Goal: Transaction & Acquisition: Purchase product/service

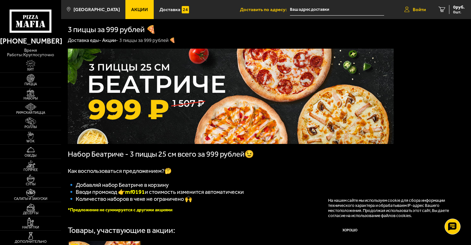
click at [421, 8] on span "Войти" at bounding box center [419, 9] width 13 height 5
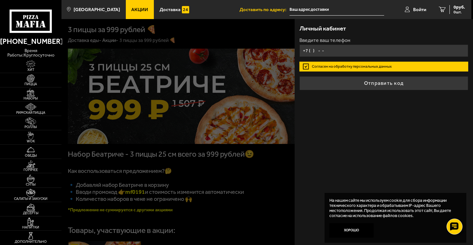
click at [312, 52] on input "+7 ( ) - -" at bounding box center [383, 51] width 168 height 12
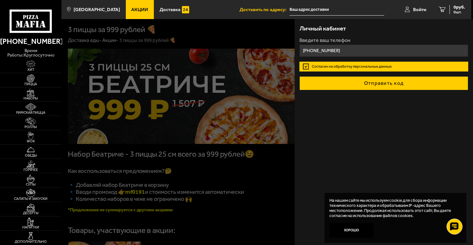
type input "[PHONE_NUMBER]"
click at [394, 82] on button "Отправить код" at bounding box center [383, 83] width 168 height 14
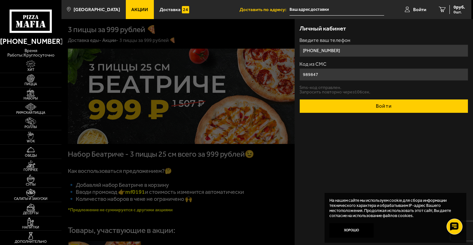
type input "989847"
click at [389, 105] on button "Войти" at bounding box center [383, 106] width 168 height 14
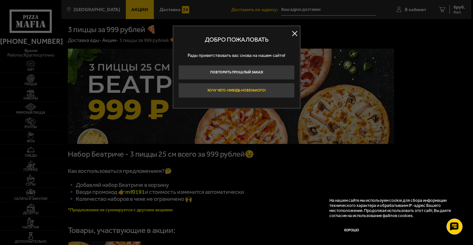
click at [238, 88] on button "Хочу чего-нибудь новенького!" at bounding box center [236, 90] width 116 height 15
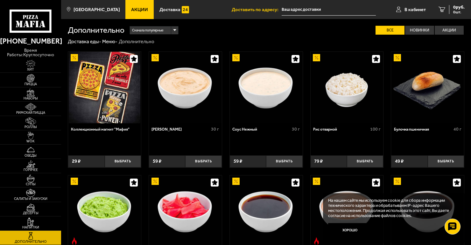
click at [137, 10] on span "Акции" at bounding box center [139, 9] width 17 height 5
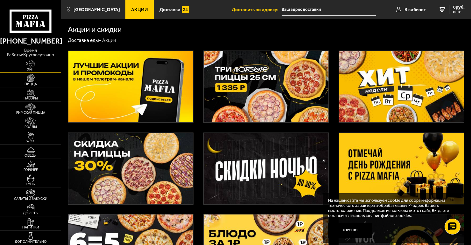
click at [30, 65] on img at bounding box center [30, 64] width 19 height 8
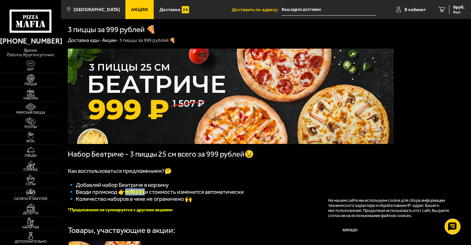
drag, startPoint x: 128, startPoint y: 196, endPoint x: 147, endPoint y: 195, distance: 18.5
click at [145, 195] on b "mf0191" at bounding box center [135, 192] width 20 height 7
copy b "mf0191"
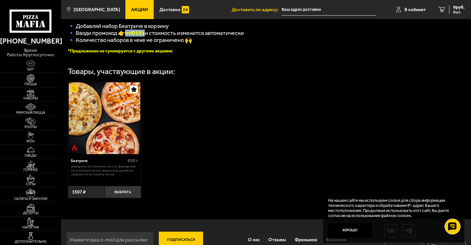
scroll to position [179, 0]
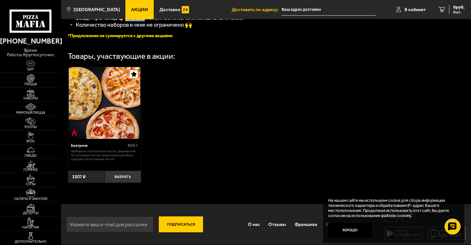
click at [95, 123] on img at bounding box center [105, 103] width 72 height 72
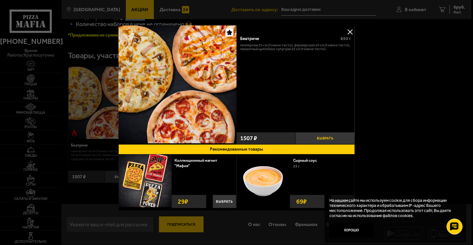
click at [324, 138] on button "Выбрать" at bounding box center [324, 138] width 59 height 12
click at [324, 138] on span "1" at bounding box center [325, 138] width 20 height 12
click at [341, 138] on button "+" at bounding box center [345, 138] width 20 height 12
click at [344, 138] on button "+" at bounding box center [345, 138] width 20 height 12
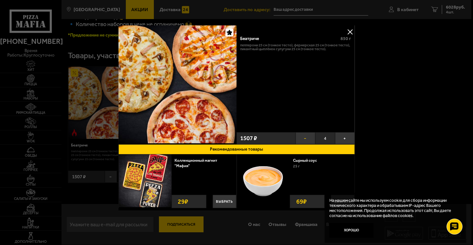
click at [308, 138] on button "−" at bounding box center [305, 138] width 20 height 12
click at [444, 8] on div at bounding box center [236, 122] width 473 height 245
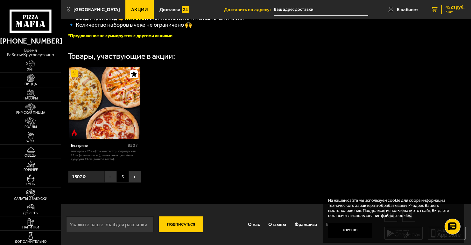
click at [450, 8] on span "4521 руб." at bounding box center [455, 7] width 19 height 4
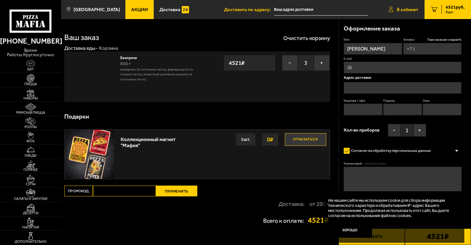
type input "[PHONE_NUMBER]"
type input "Санкт-Петербург, проспект Шаумяна, 54"
type input "133"
type input "7"
type input "4"
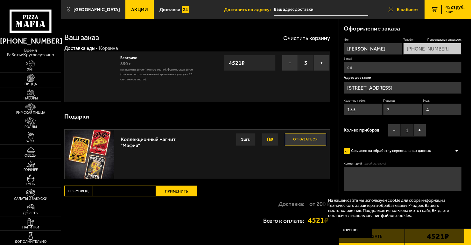
type input "проспект Шаумяна, 54"
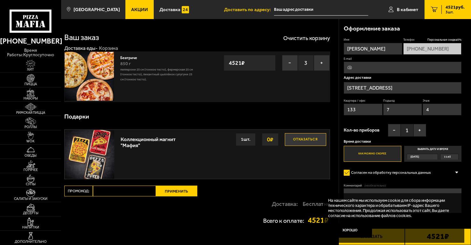
click at [134, 192] on input "Промокод:" at bounding box center [124, 191] width 63 height 11
paste input "mf0191"
type input "mf0191"
click at [179, 191] on button "Применить" at bounding box center [176, 191] width 41 height 11
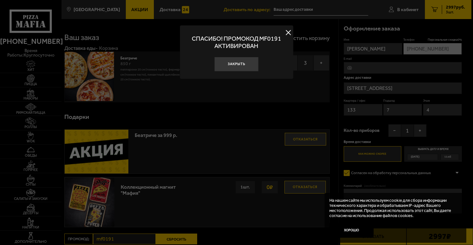
click at [289, 31] on button at bounding box center [289, 33] width 10 height 10
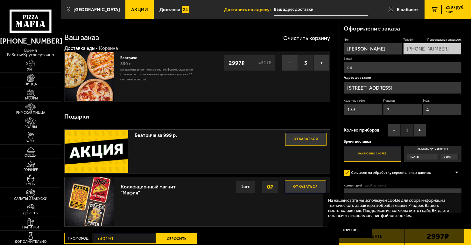
click at [372, 68] on input "E-mail" at bounding box center [403, 68] width 118 height 12
type input "sneg168@mail.ru"
click at [412, 89] on input "проспект Шаумяна, 54" at bounding box center [403, 88] width 118 height 12
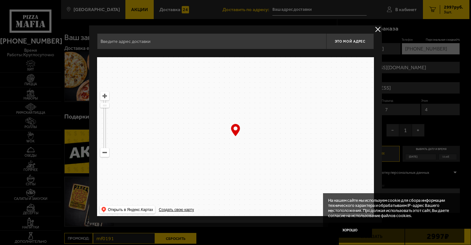
type input "проспект Шаумяна, 54"
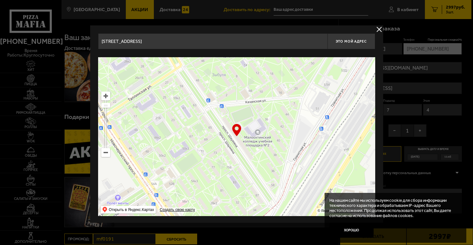
scroll to position [1, 0]
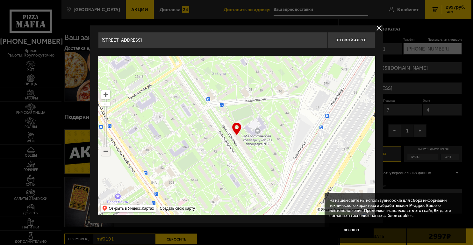
click at [106, 154] on ymaps at bounding box center [106, 151] width 8 height 8
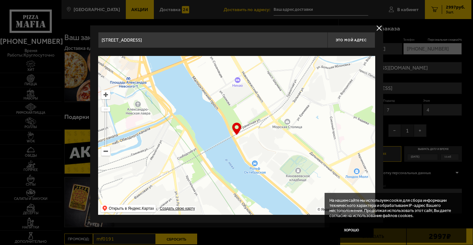
drag, startPoint x: 172, startPoint y: 166, endPoint x: 216, endPoint y: 103, distance: 76.8
click at [216, 99] on ymaps at bounding box center [236, 135] width 277 height 159
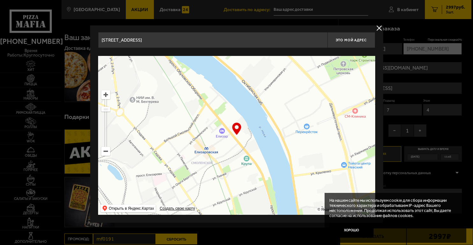
drag, startPoint x: 226, startPoint y: 151, endPoint x: 144, endPoint y: 59, distance: 123.1
click at [144, 59] on ymaps at bounding box center [236, 135] width 277 height 159
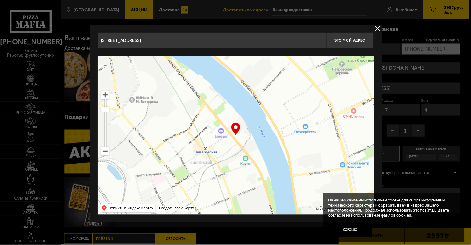
scroll to position [0, 0]
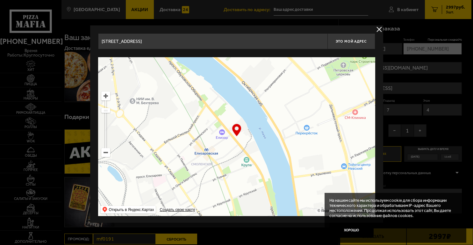
click at [103, 97] on ymaps at bounding box center [106, 96] width 8 height 8
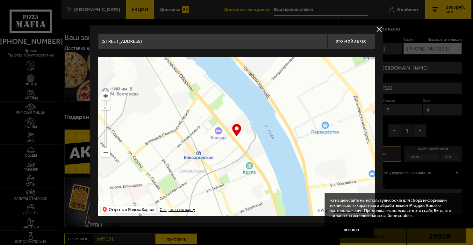
click at [103, 97] on ymaps at bounding box center [106, 96] width 8 height 8
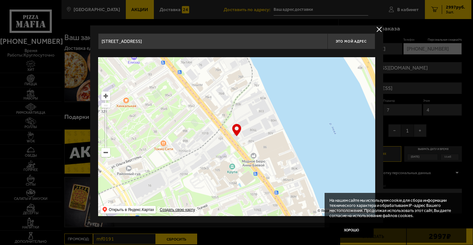
type input "проспект Обуховской Обороны, 80"
drag, startPoint x: 170, startPoint y: 158, endPoint x: 126, endPoint y: 96, distance: 76.4
click at [126, 96] on ymaps at bounding box center [236, 136] width 277 height 159
click at [353, 40] on span "Это мой адрес" at bounding box center [351, 41] width 31 height 4
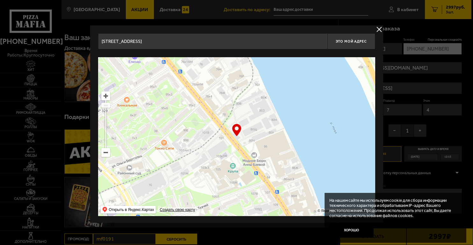
type input "проспект Обуховской Обороны, 80"
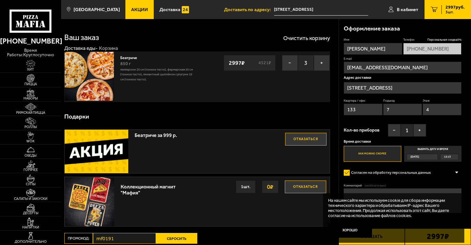
drag, startPoint x: 364, startPoint y: 109, endPoint x: 340, endPoint y: 110, distance: 23.9
click at [340, 110] on div "Оформление заказа Имя Сергей Николаевич Египко Телефон Персональная скидка 0 % …" at bounding box center [405, 130] width 132 height 223
type input "1"
drag, startPoint x: 394, startPoint y: 107, endPoint x: 384, endPoint y: 108, distance: 10.2
click at [384, 108] on input "7" at bounding box center [402, 110] width 39 height 12
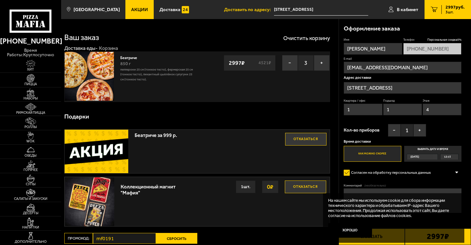
type input "1"
drag, startPoint x: 436, startPoint y: 111, endPoint x: 423, endPoint y: 110, distance: 13.4
click at [423, 110] on input "4" at bounding box center [442, 110] width 39 height 12
type input "1"
click at [419, 157] on span "Сегодня" at bounding box center [415, 157] width 9 height 6
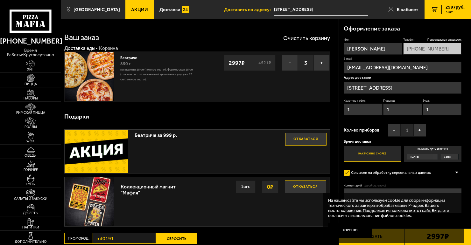
click at [0, 0] on input "Выбрать дату и время Сегодня 12:15" at bounding box center [0, 0] width 0 height 0
click at [443, 157] on div "12:15" at bounding box center [450, 157] width 18 height 6
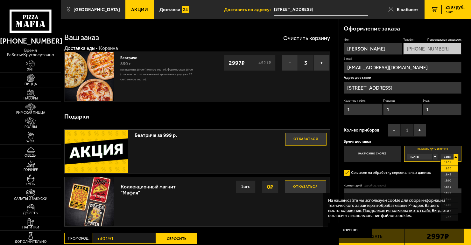
click at [447, 167] on span "12:30" at bounding box center [447, 169] width 7 height 6
click at [455, 158] on div "12:30" at bounding box center [450, 157] width 18 height 6
click at [450, 164] on span "12:15" at bounding box center [447, 163] width 7 height 6
click at [322, 61] on button "+" at bounding box center [322, 63] width 16 height 16
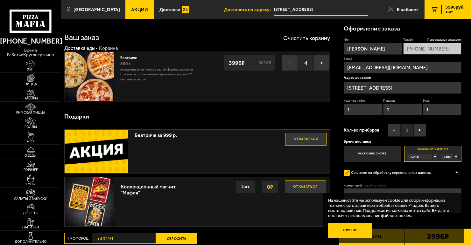
click at [343, 227] on button "Хорошо" at bounding box center [350, 230] width 44 height 15
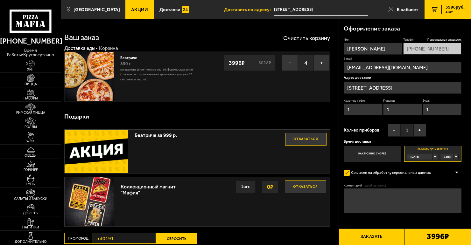
click at [378, 238] on button "Заказать" at bounding box center [372, 237] width 66 height 17
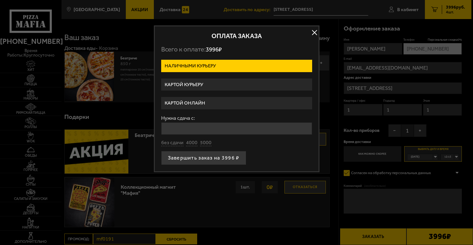
click at [201, 102] on label "Картой онлайн" at bounding box center [236, 103] width 151 height 12
click at [0, 0] on input "Картой онлайн" at bounding box center [0, 0] width 0 height 0
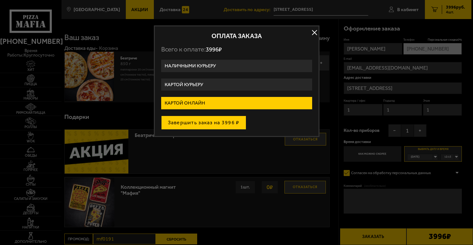
click at [219, 122] on button "Завершить заказ на 3996 ₽" at bounding box center [203, 123] width 85 height 14
